Goal: Check status: Check status

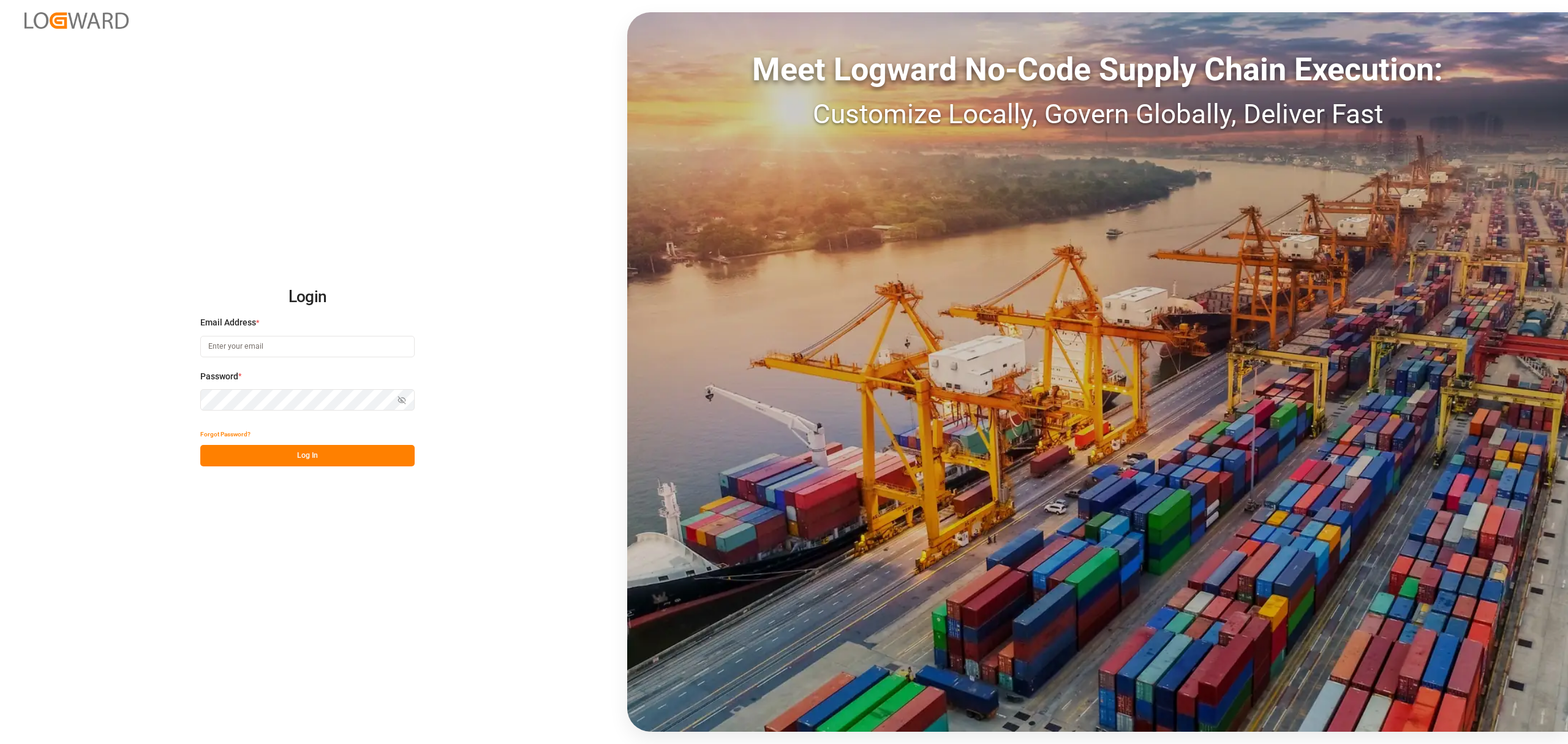
type input "[PERSON_NAME][EMAIL_ADDRESS][PERSON_NAME][DOMAIN_NAME]"
click at [371, 452] on button "Log In" at bounding box center [308, 456] width 215 height 22
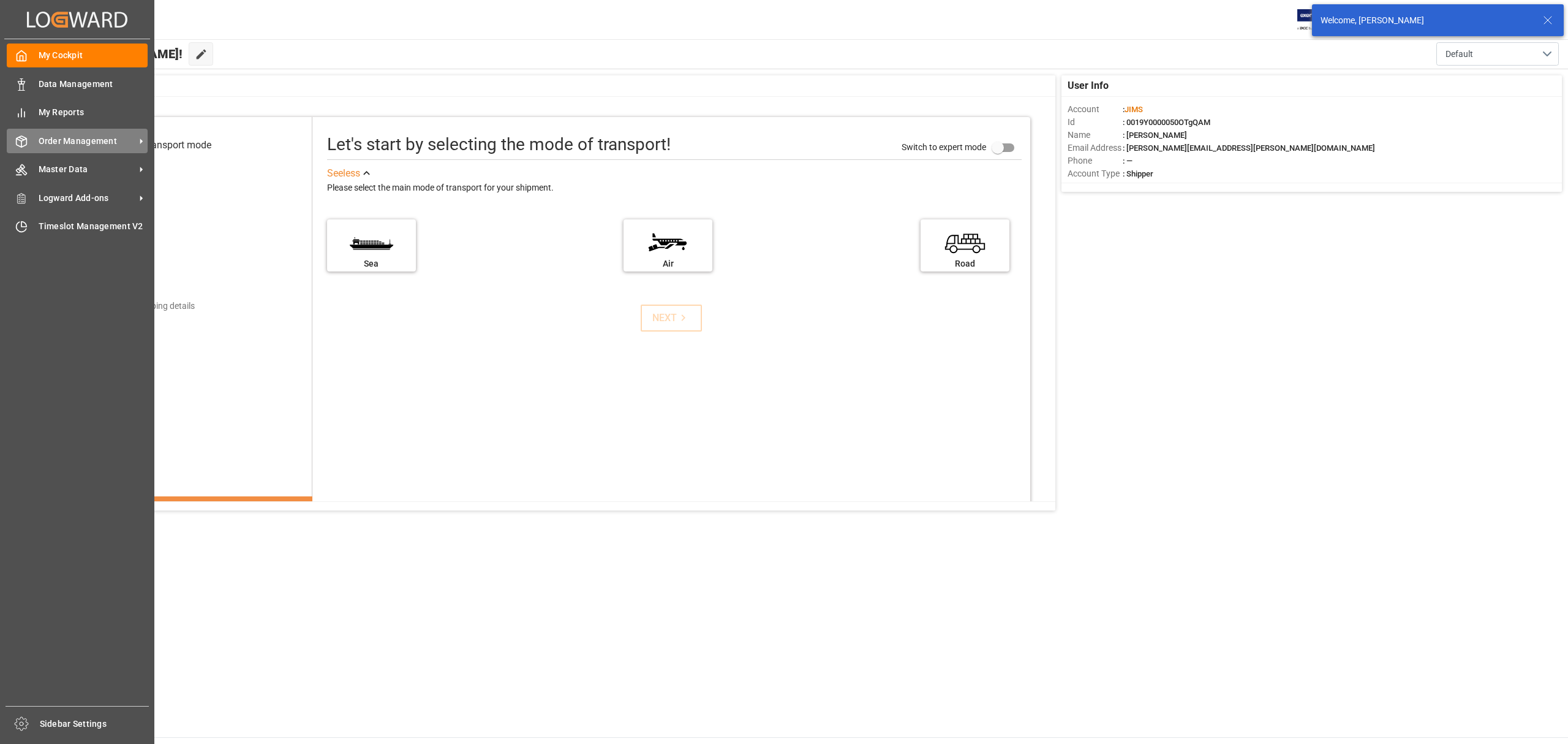
click at [77, 139] on span "Order Management" at bounding box center [87, 140] width 97 height 13
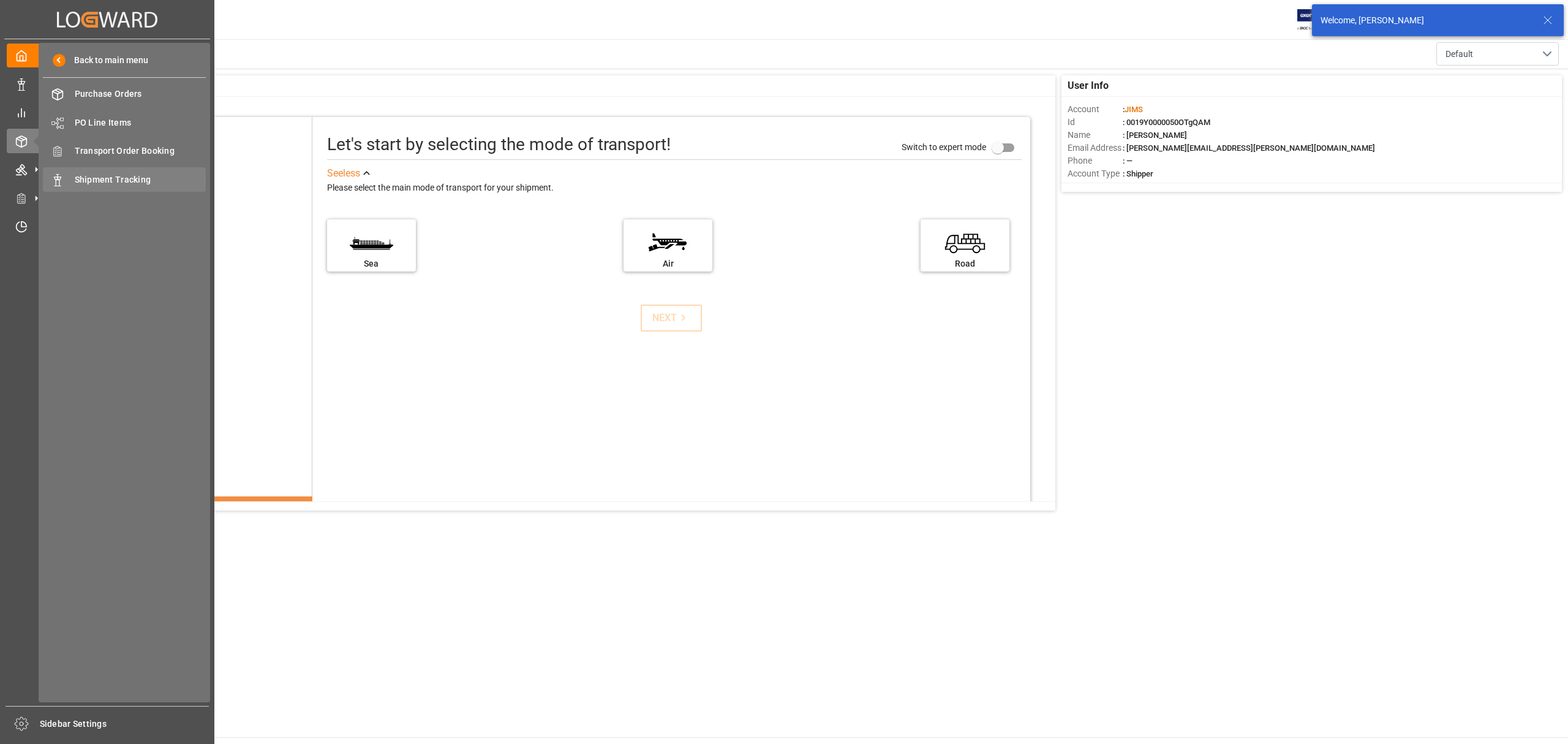
click at [106, 173] on span "Shipment Tracking" at bounding box center [140, 179] width 132 height 13
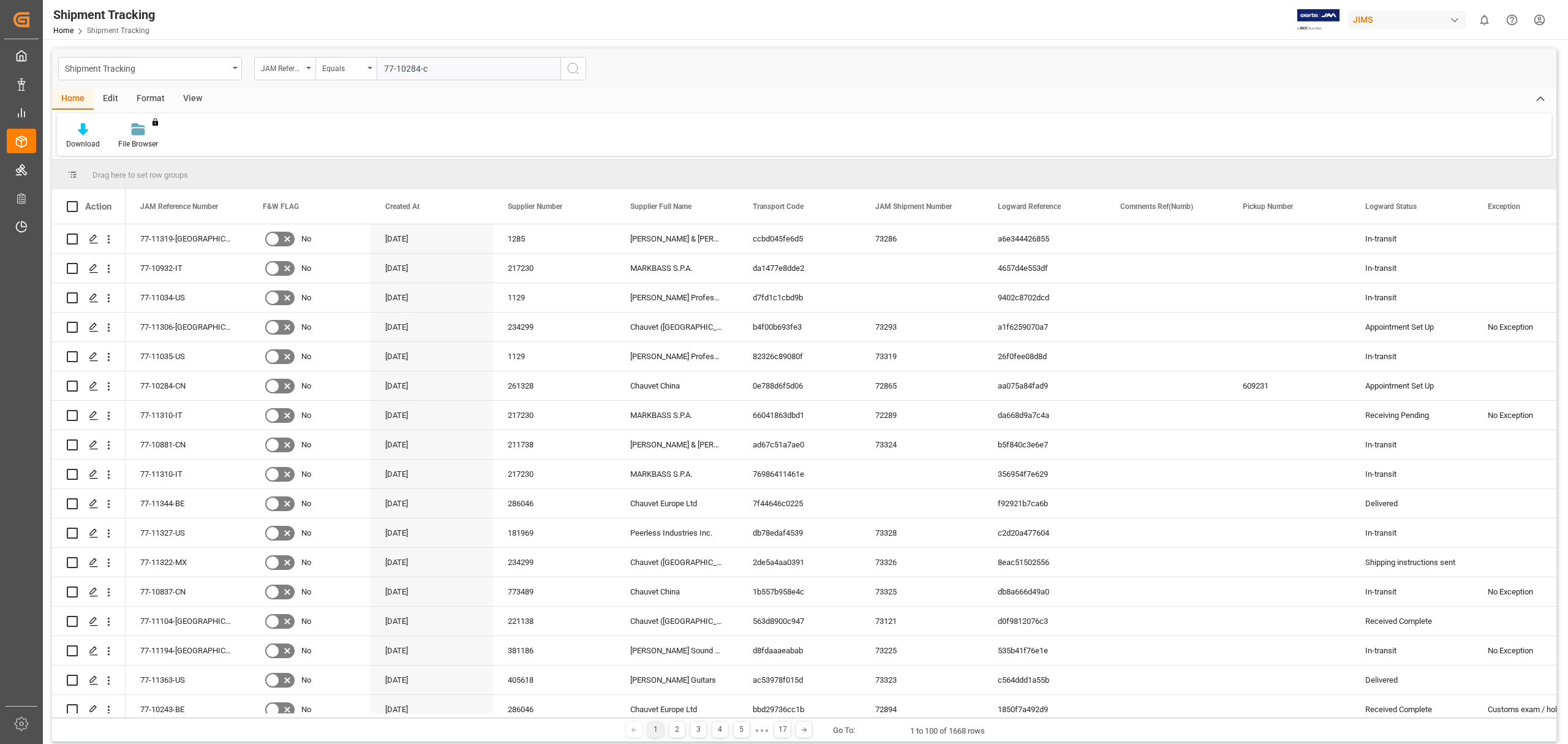
type input "77-10284-cn"
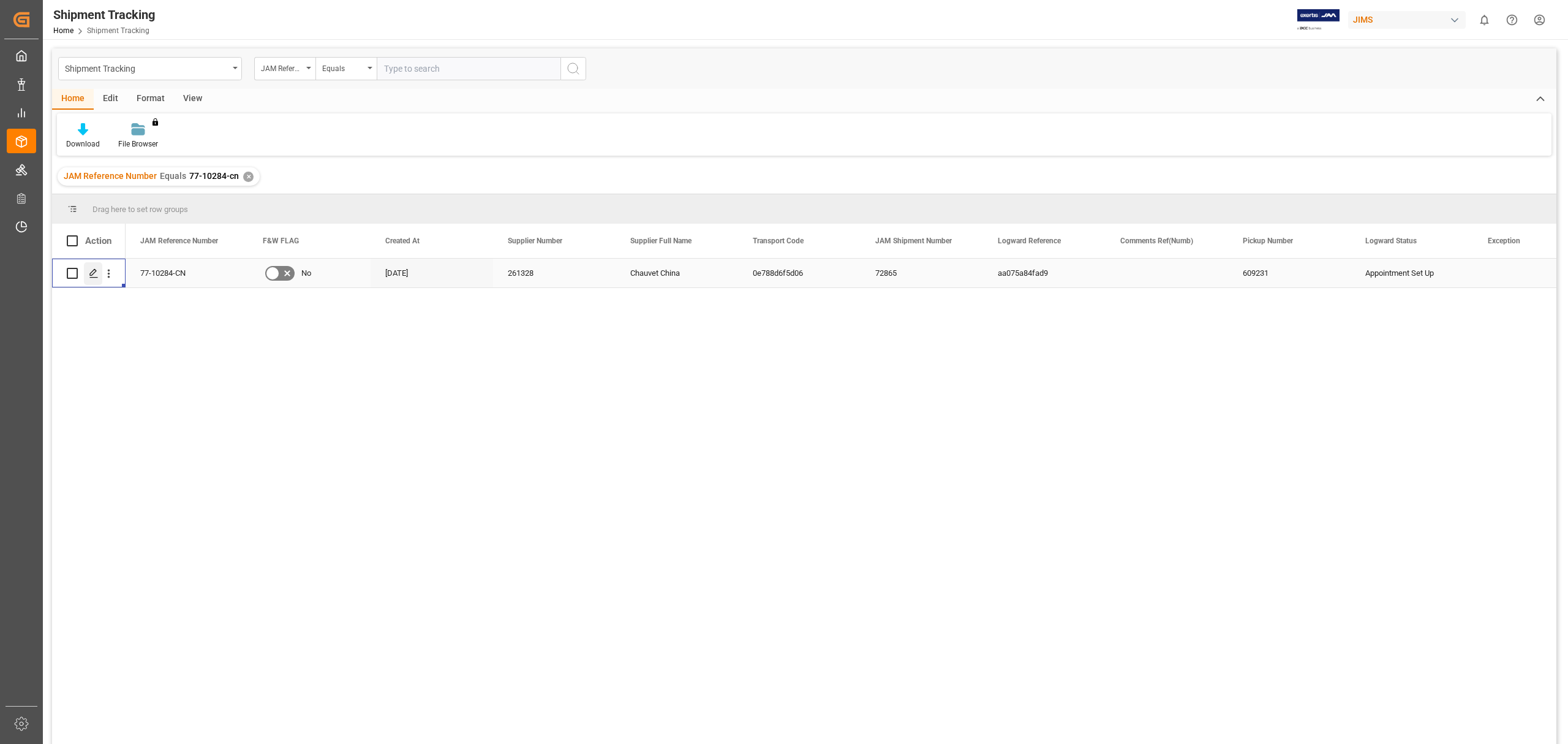
click at [93, 273] on icon "Press SPACE to select this row." at bounding box center [94, 273] width 10 height 10
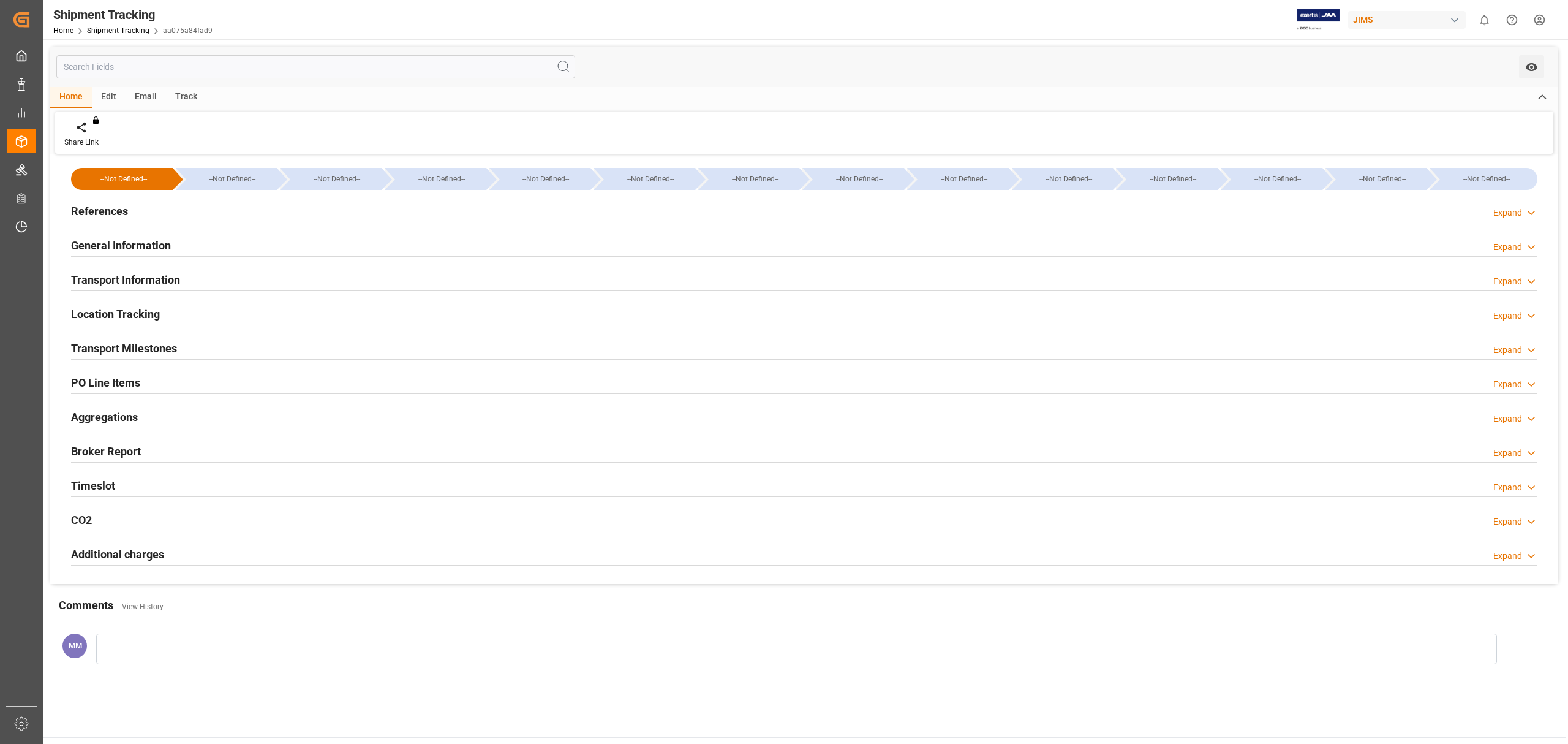
type input "08.10.2025 06:00"
type input "06.10.2025 13:30"
click at [121, 241] on h2 "General Information" at bounding box center [121, 245] width 100 height 17
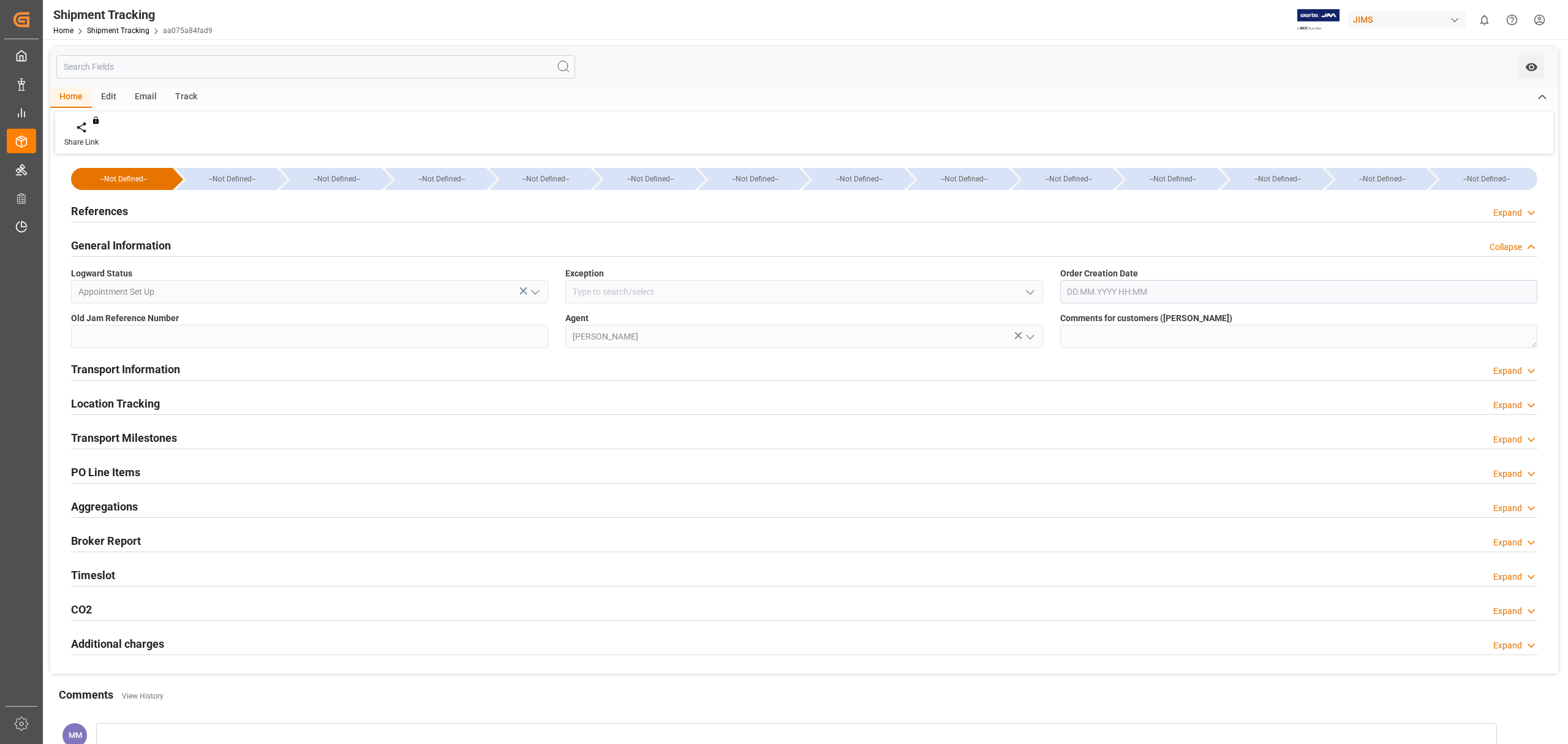
click at [121, 241] on h2 "General Information" at bounding box center [121, 245] width 100 height 17
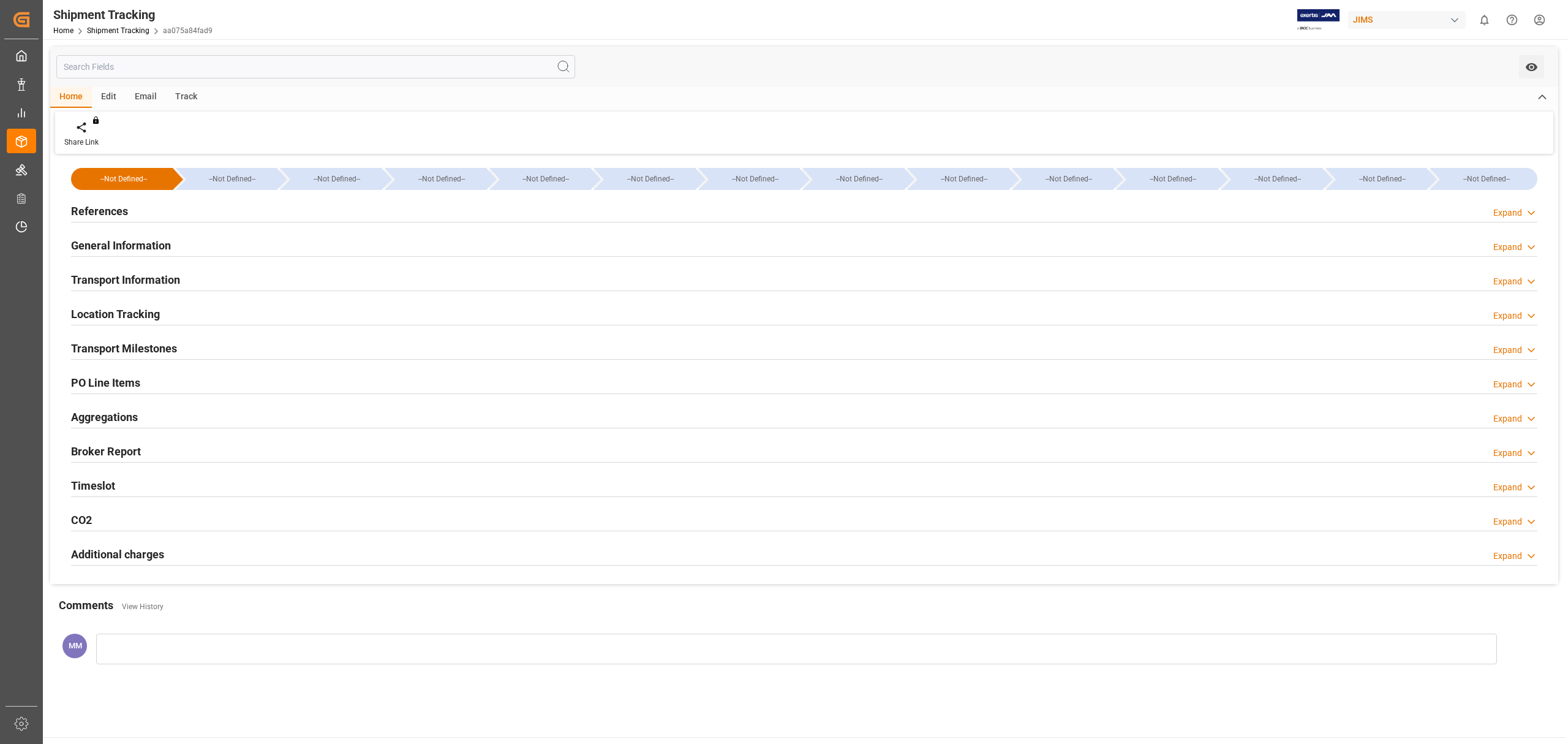
click at [136, 267] on div "Transport Information" at bounding box center [126, 279] width 109 height 24
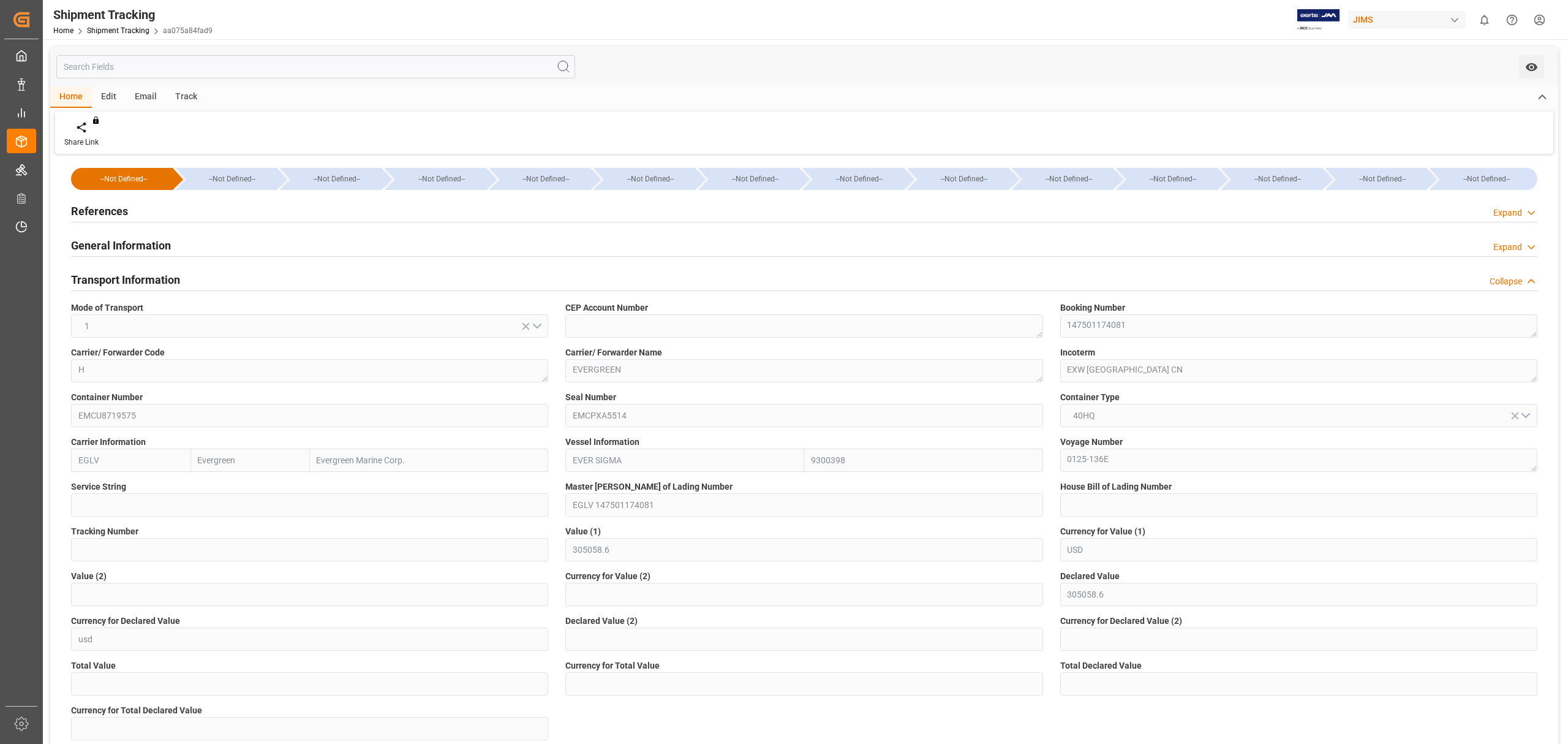
click at [136, 267] on div "Transport Information" at bounding box center [126, 279] width 109 height 24
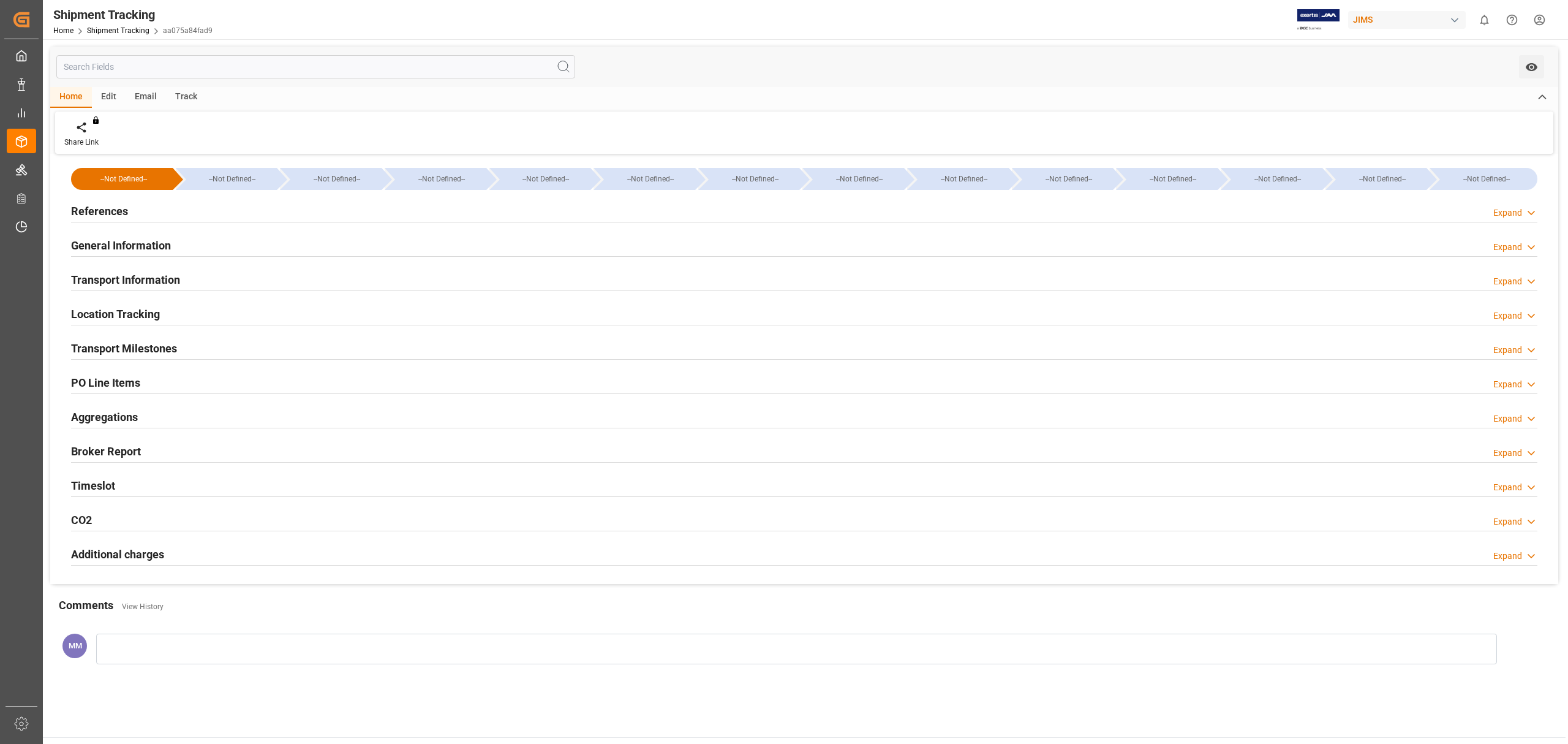
click at [121, 481] on div "Timeslot Expand" at bounding box center [804, 485] width 1467 height 24
